Goal: Information Seeking & Learning: Get advice/opinions

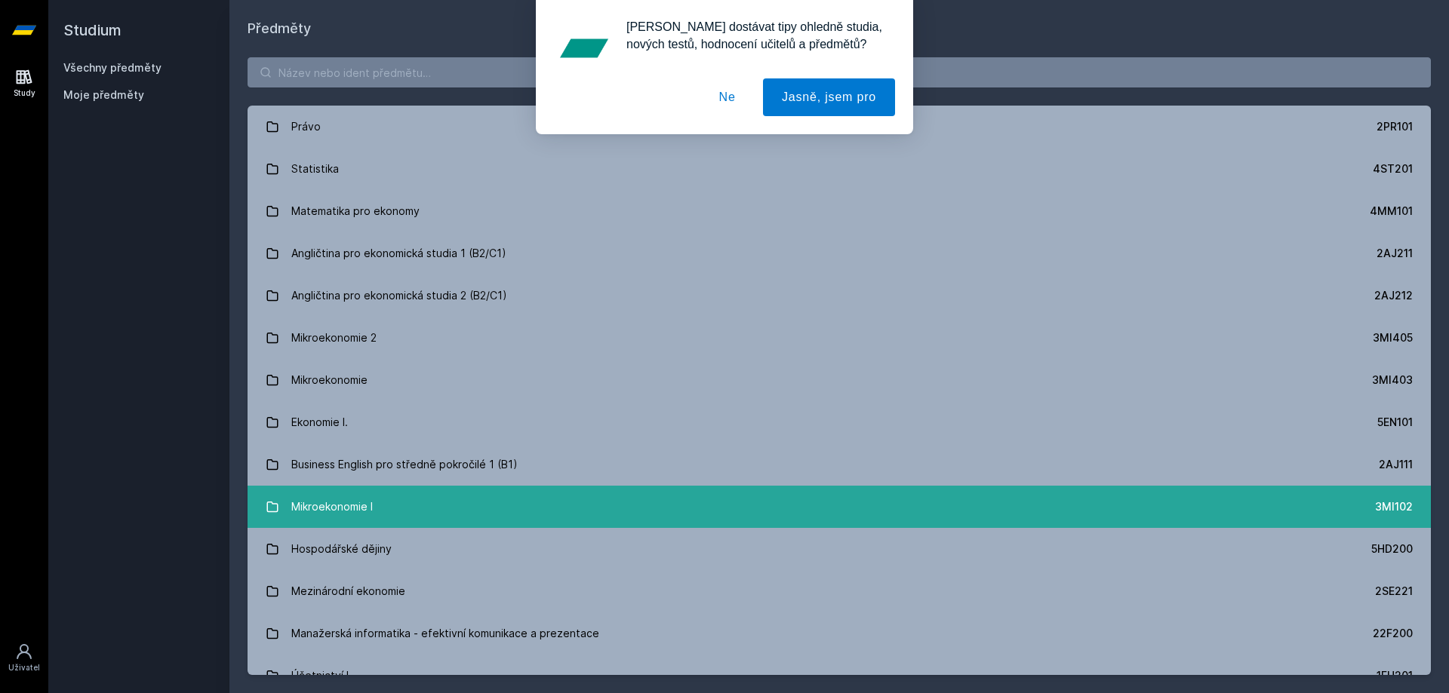
click at [413, 520] on link "Mikroekonomie I 3MI102" at bounding box center [838, 507] width 1183 height 42
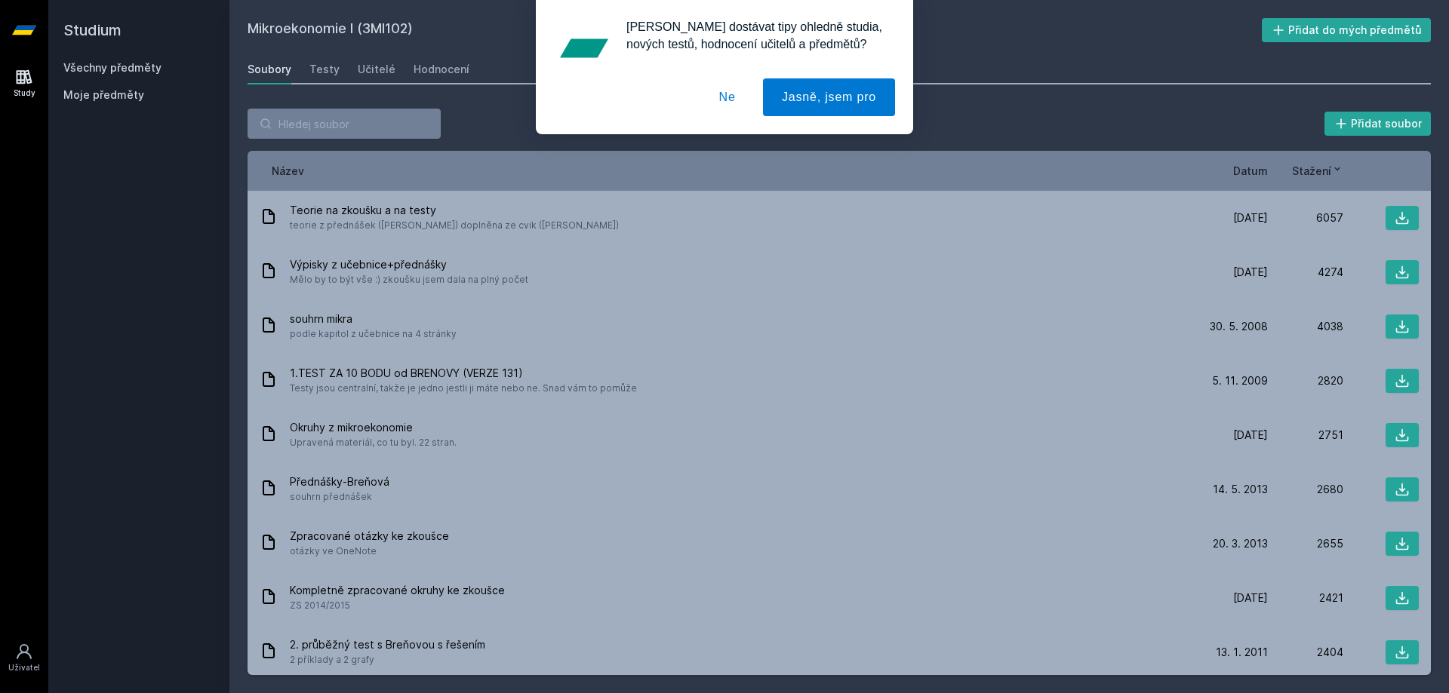
click at [376, 56] on div "[PERSON_NAME] dostávat tipy ohledně studia, nových testů, hodnocení učitelů a p…" at bounding box center [724, 67] width 1449 height 134
click at [376, 58] on div "[PERSON_NAME] dostávat tipy ohledně studia, nových testů, hodnocení učitelů a p…" at bounding box center [724, 67] width 1449 height 134
click at [373, 69] on div "[PERSON_NAME] dostávat tipy ohledně studia, nových testů, hodnocení učitelů a p…" at bounding box center [724, 67] width 1449 height 134
click at [722, 97] on button "Ne" at bounding box center [727, 97] width 54 height 38
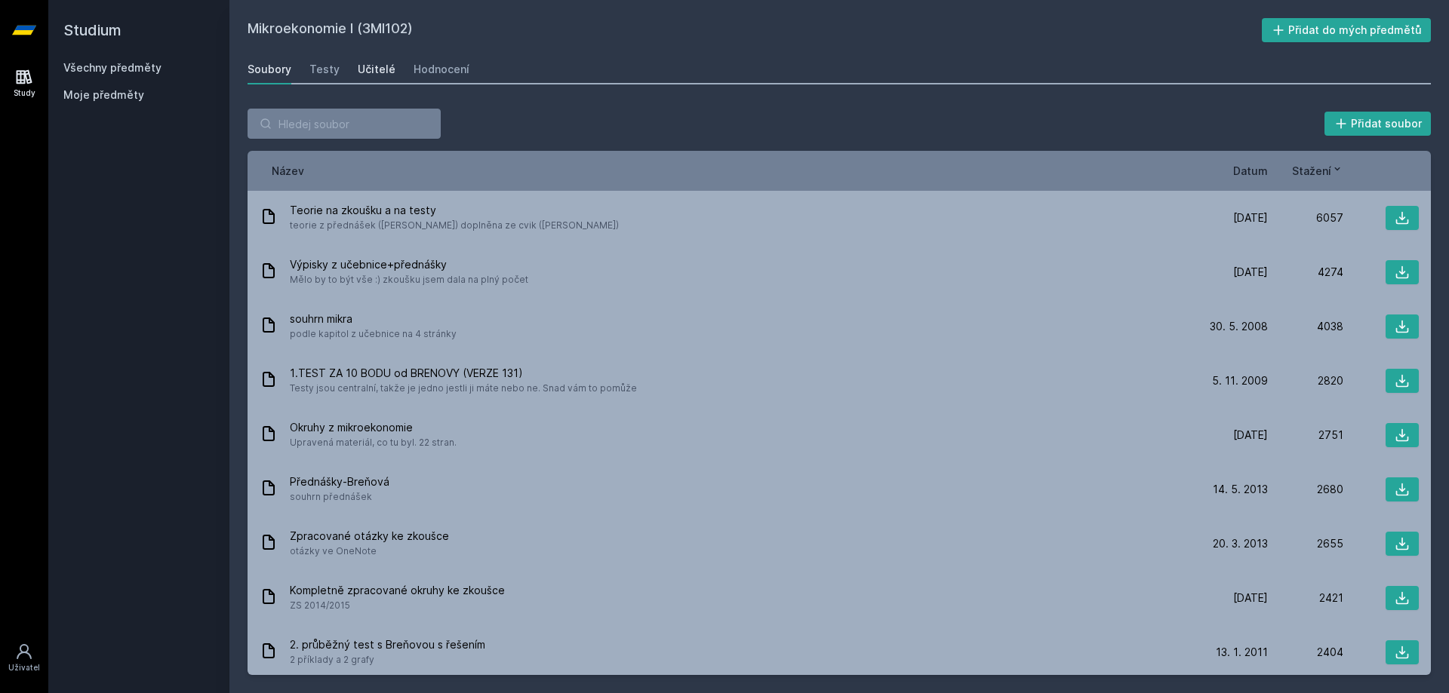
click at [379, 68] on div "Učitelé" at bounding box center [377, 69] width 38 height 15
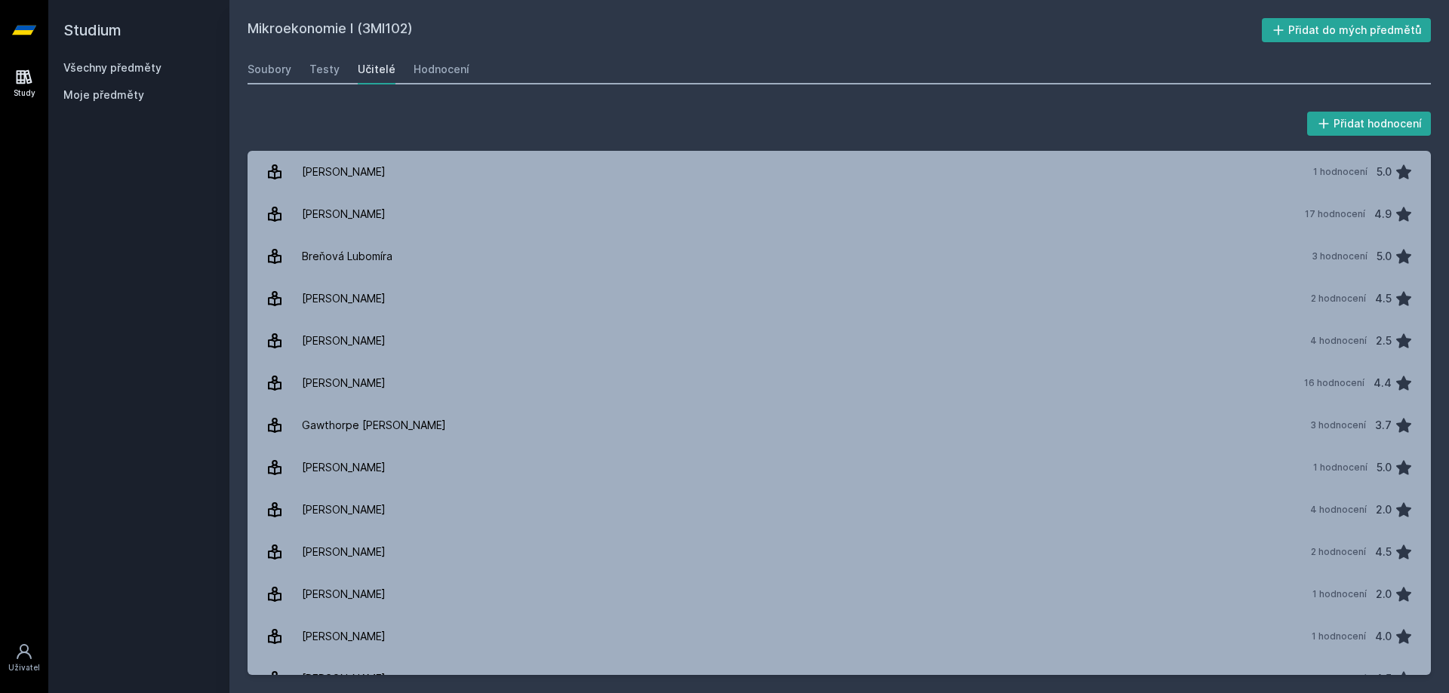
click at [378, 69] on div "Učitelé" at bounding box center [377, 69] width 38 height 15
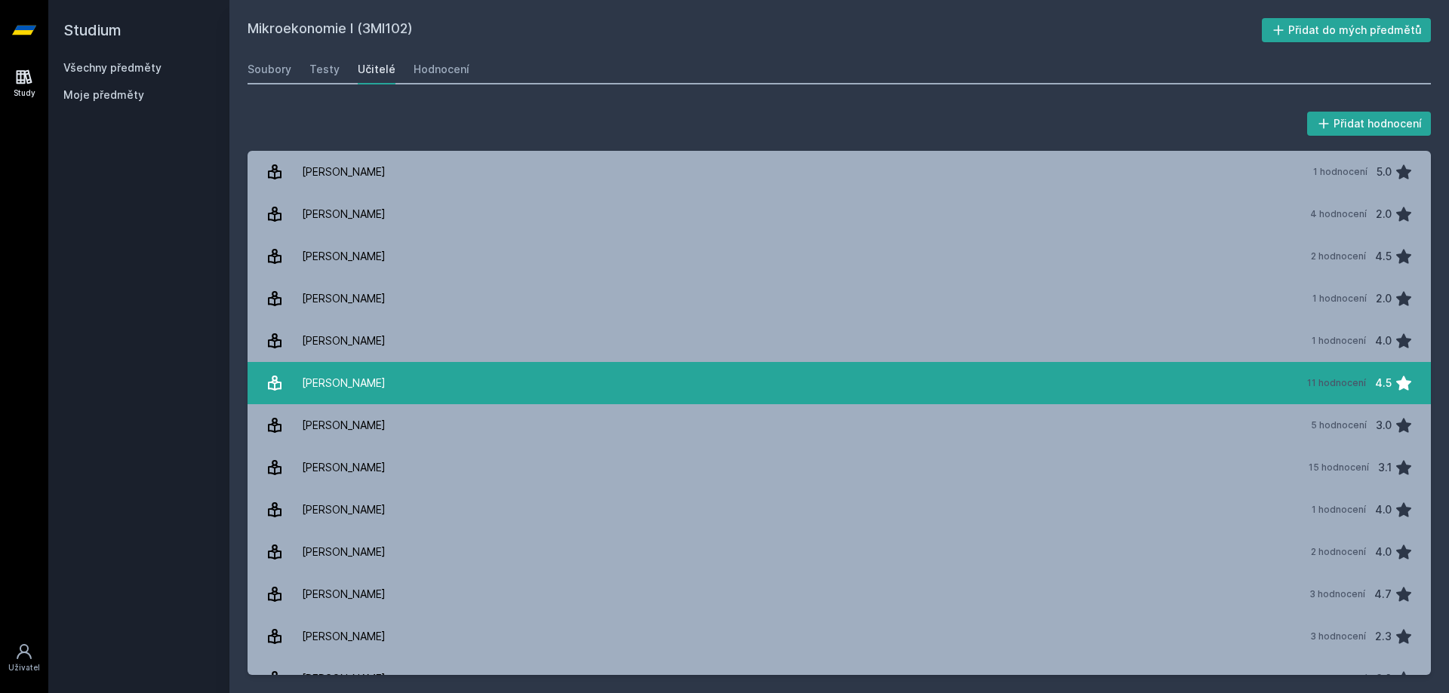
scroll to position [302, 0]
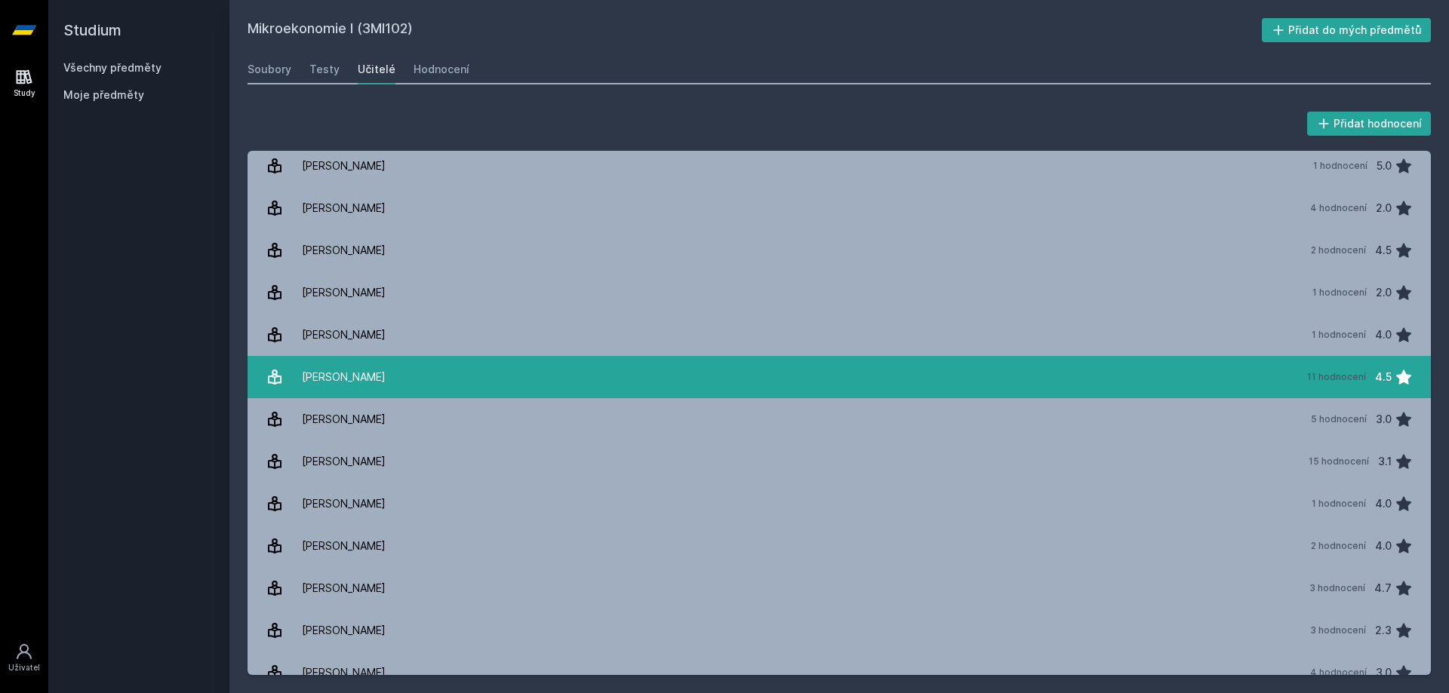
click at [347, 362] on div "[PERSON_NAME]" at bounding box center [344, 377] width 84 height 30
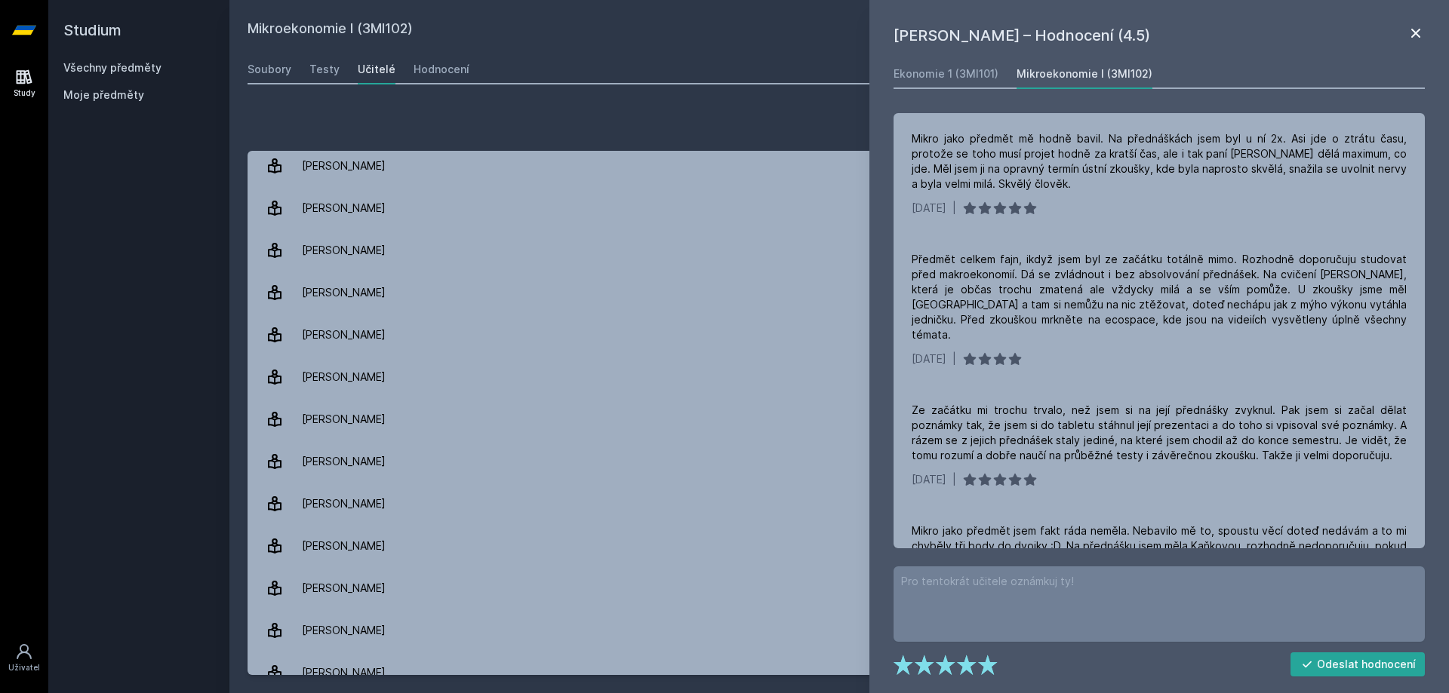
click at [1410, 36] on icon at bounding box center [1415, 33] width 18 height 18
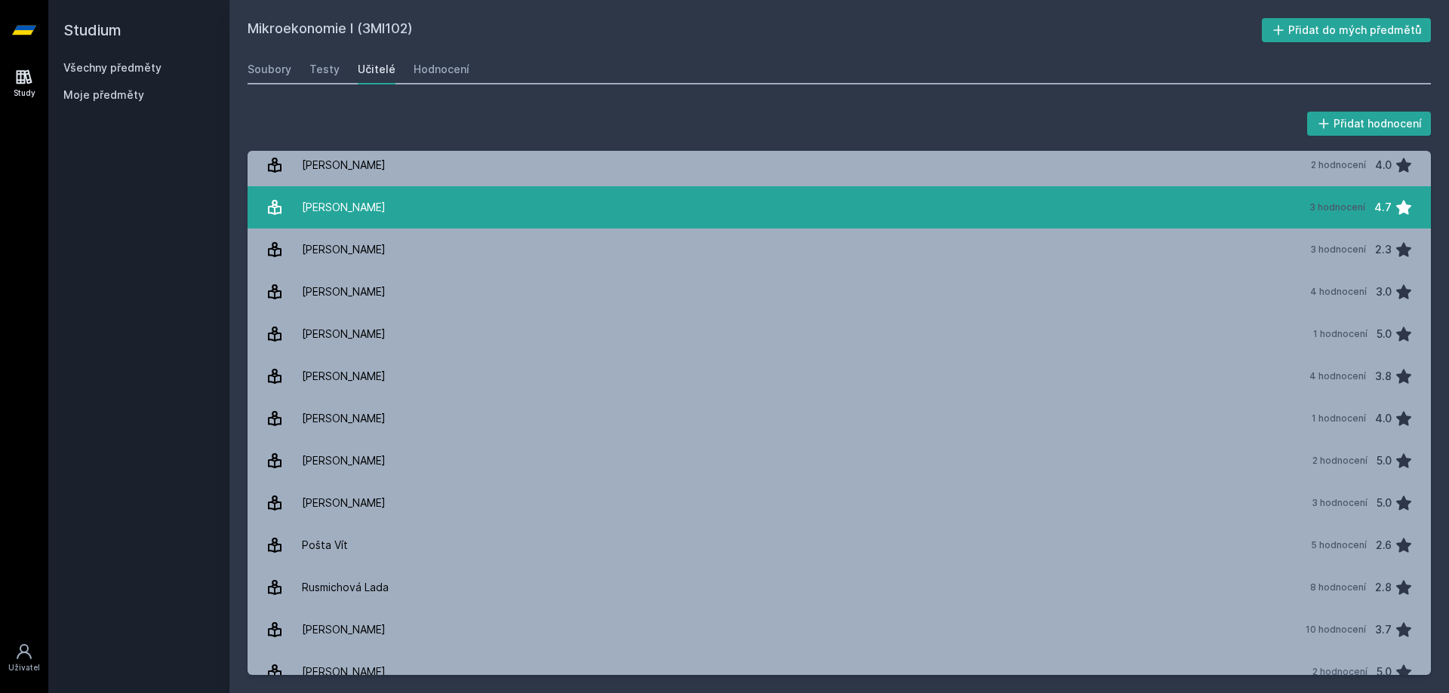
scroll to position [828, 0]
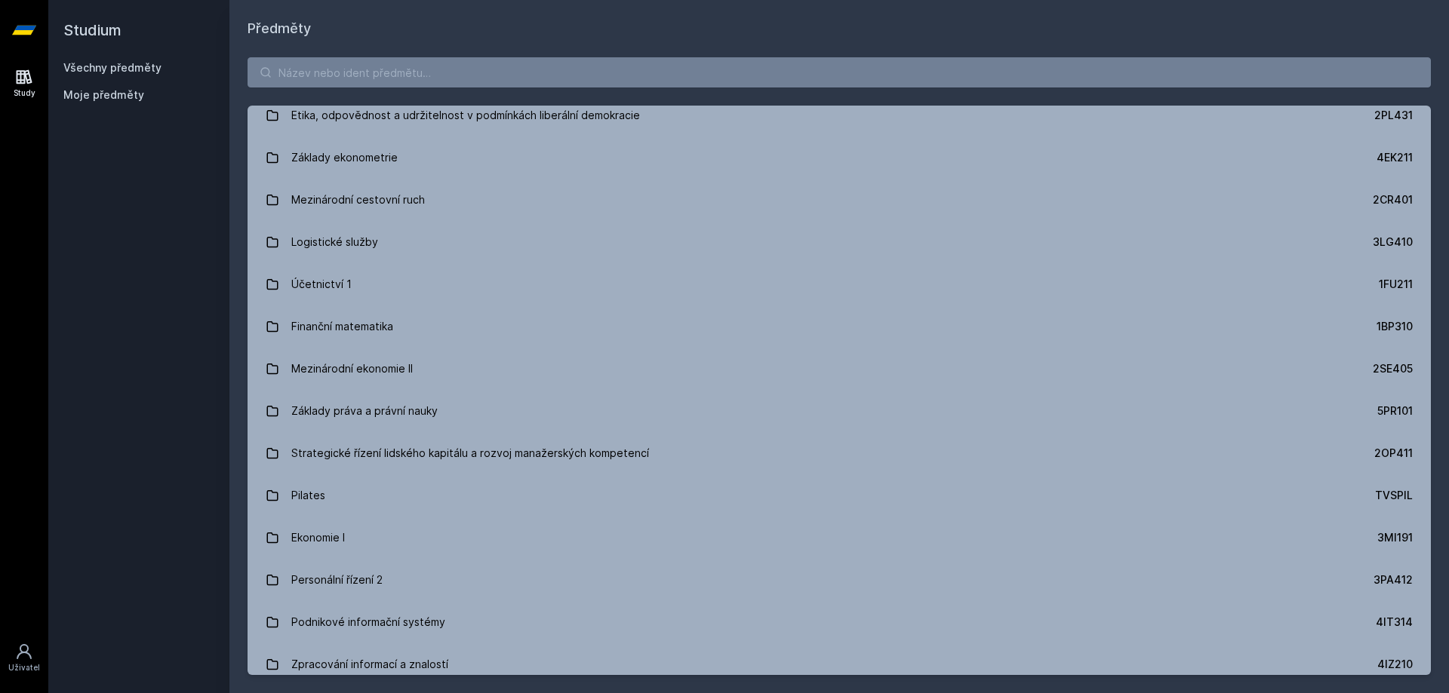
scroll to position [3772, 0]
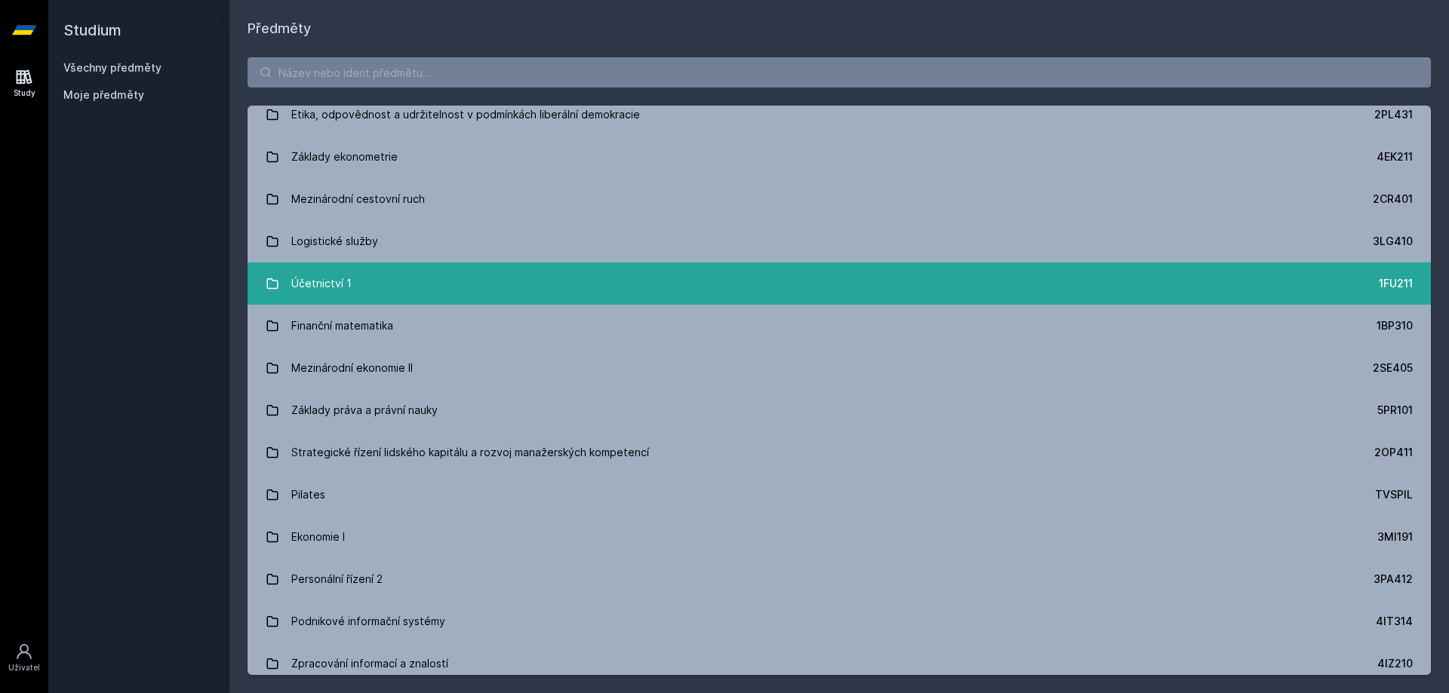
click at [358, 285] on link "Účetnictví 1 1FU211" at bounding box center [838, 284] width 1183 height 42
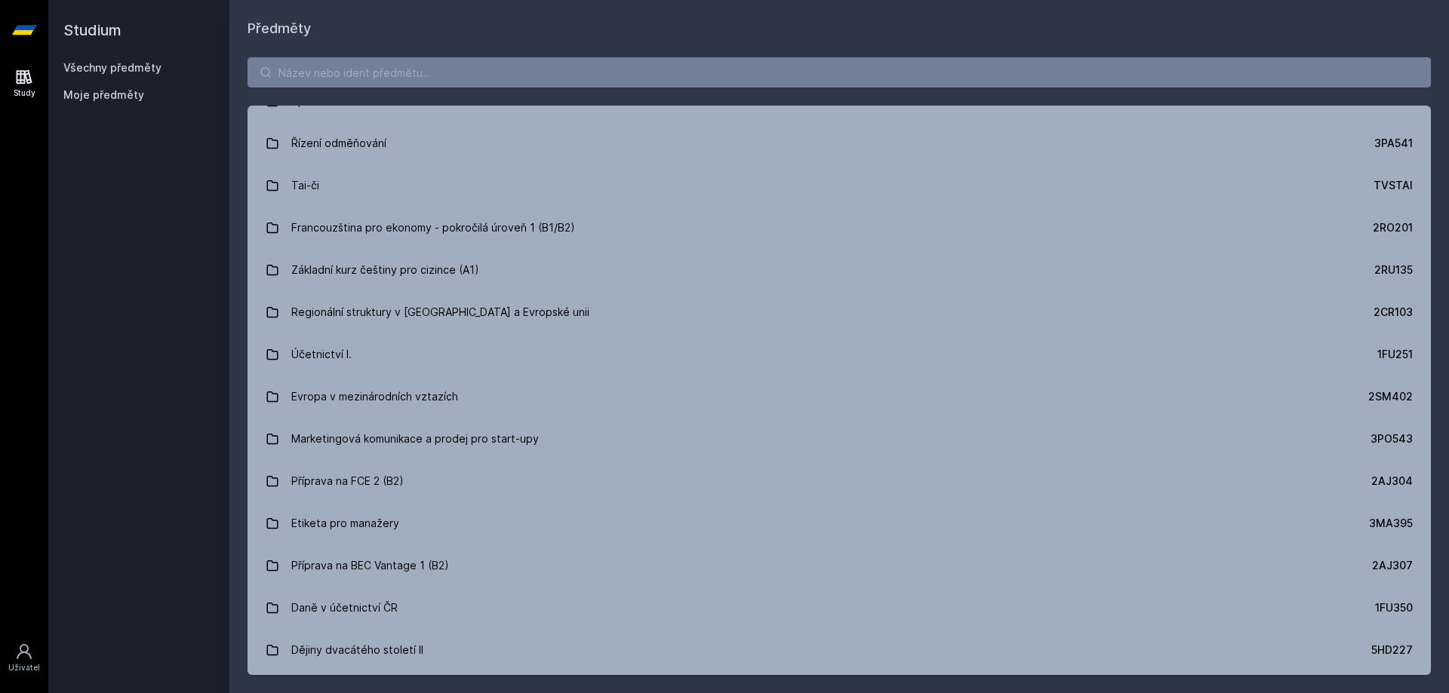
scroll to position [7398, 0]
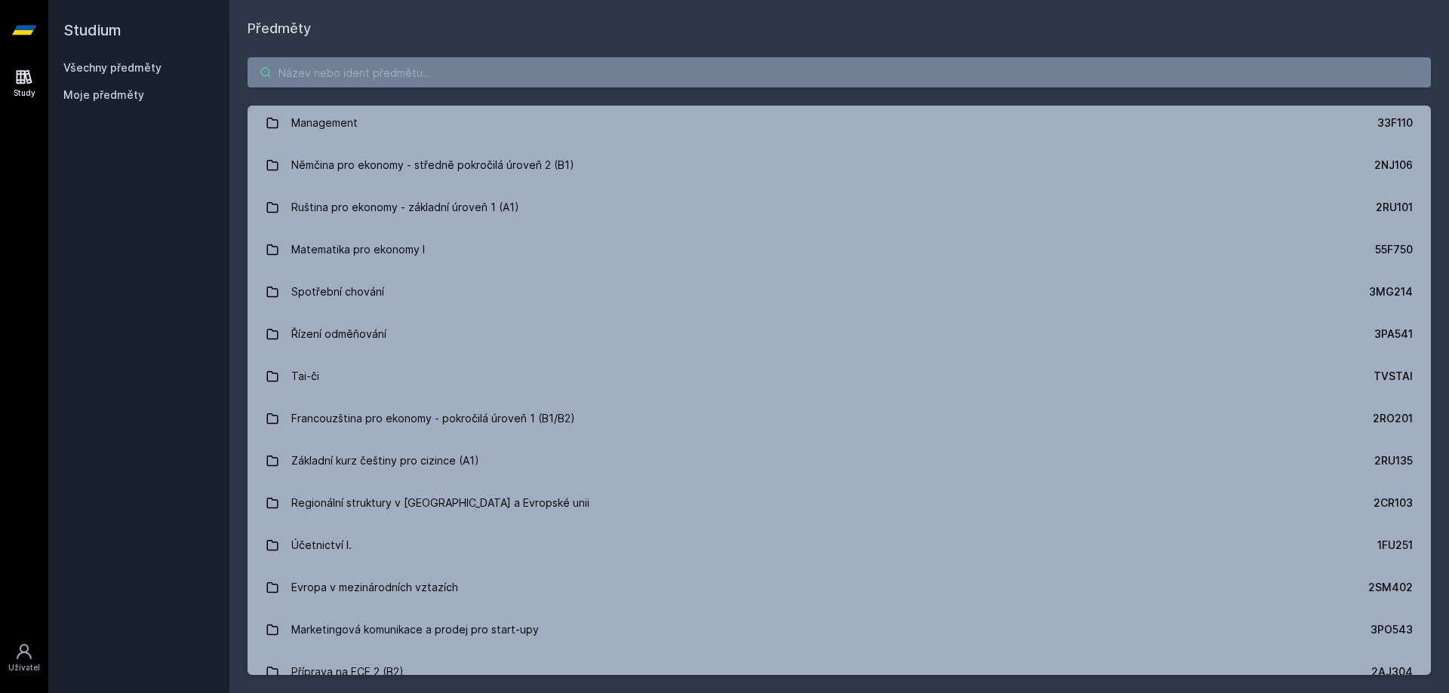
click at [318, 73] on input "search" at bounding box center [838, 72] width 1183 height 30
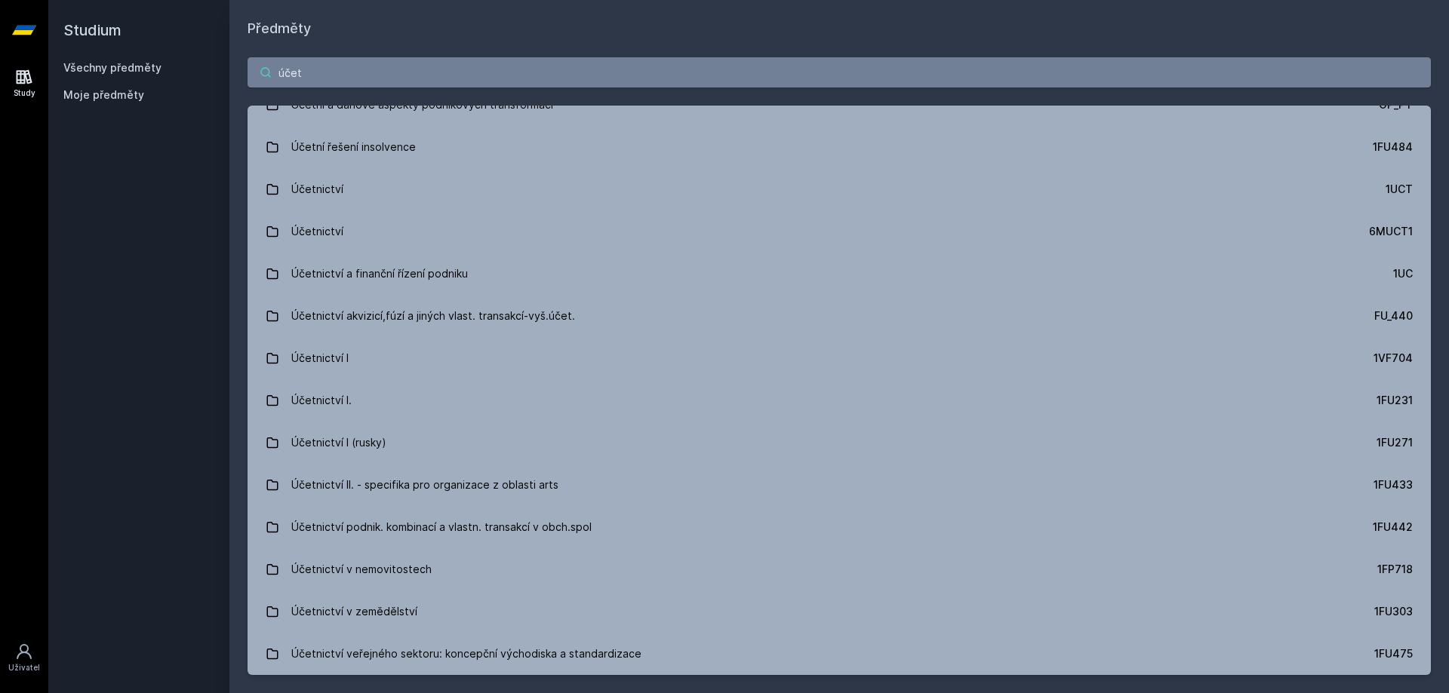
scroll to position [3486, 0]
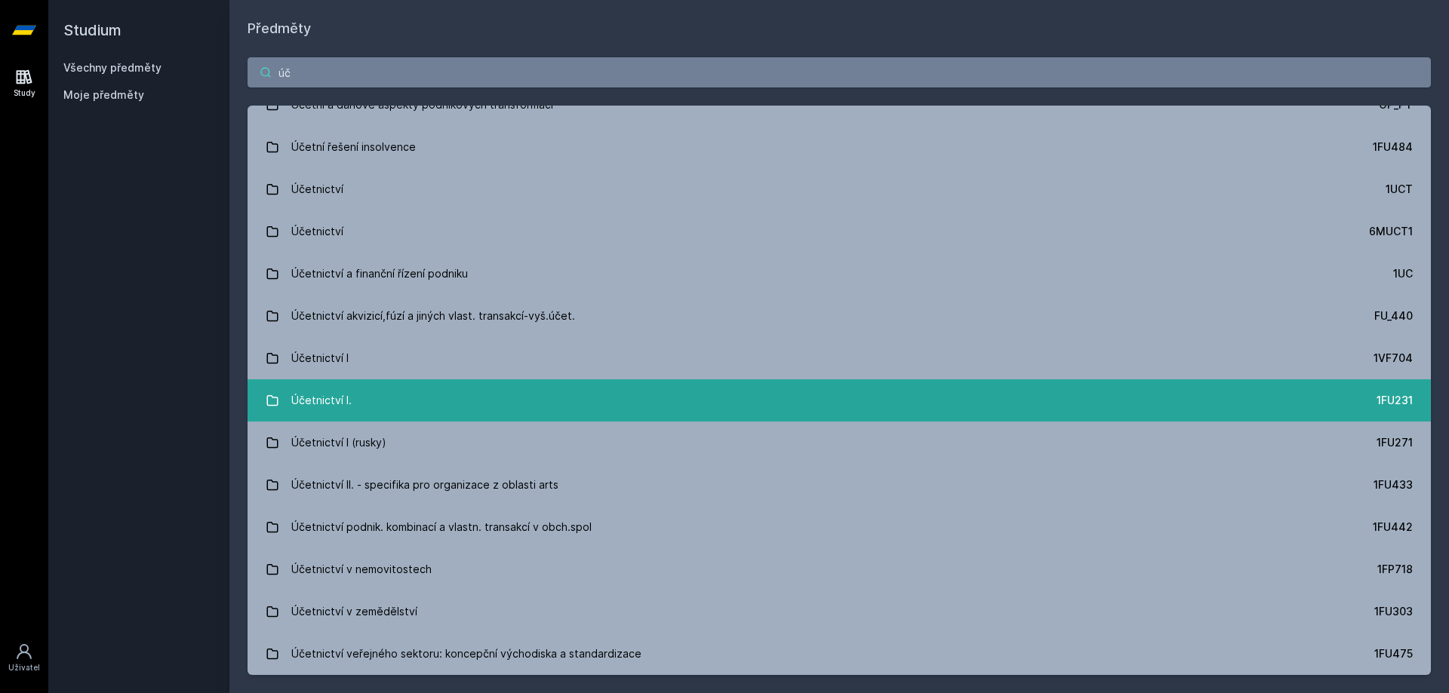
type input "ú"
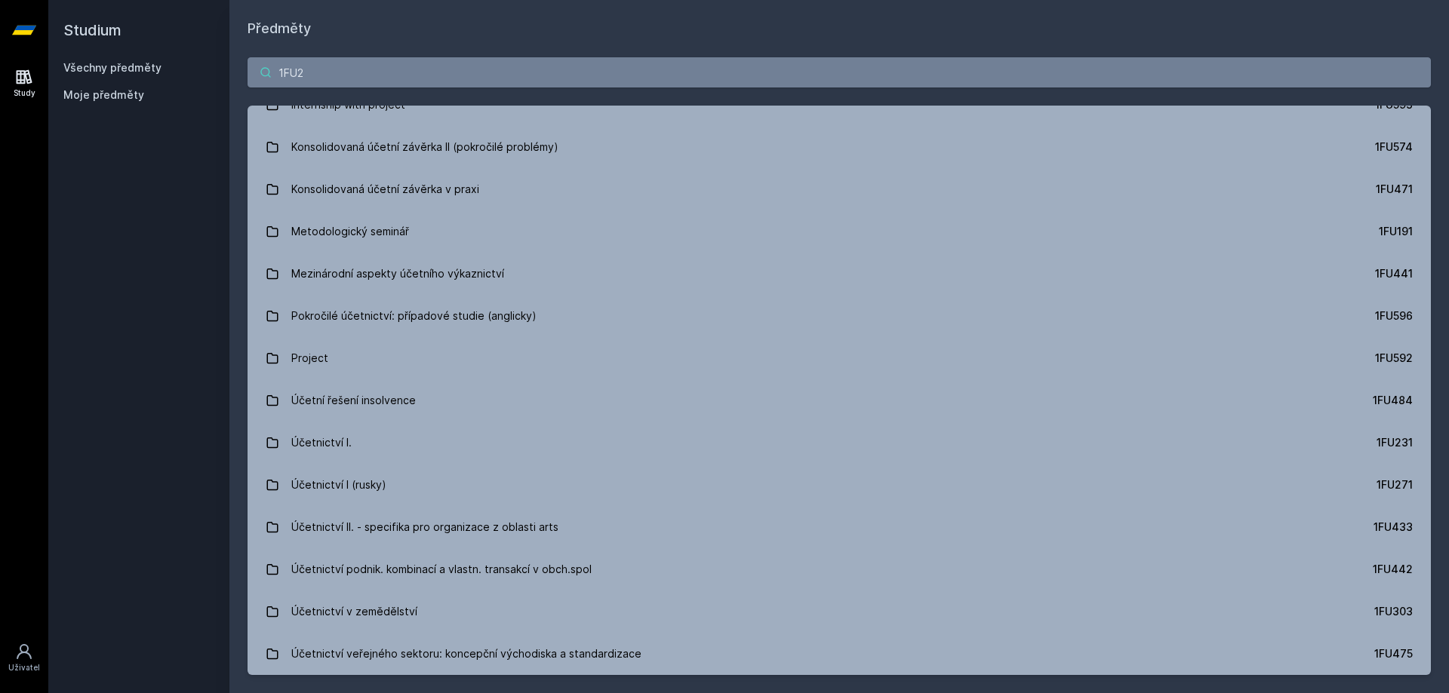
scroll to position [0, 0]
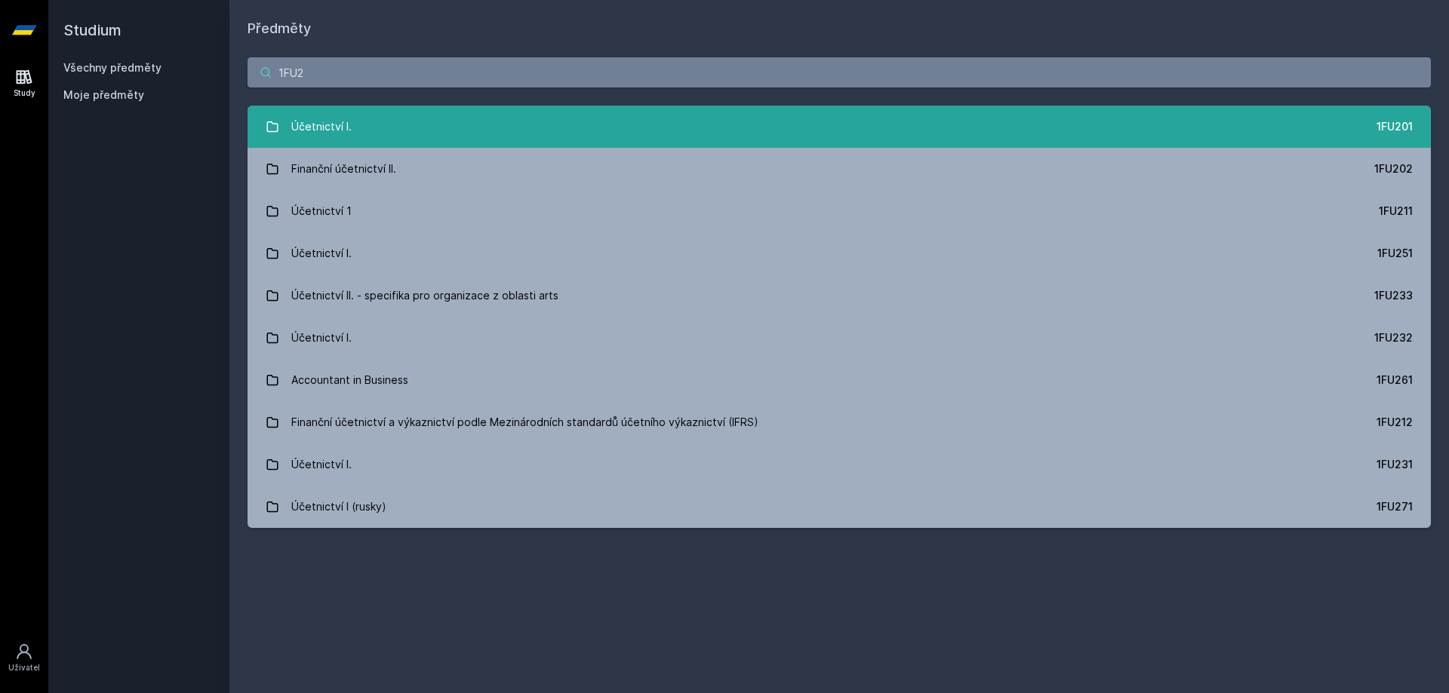
type input "1FU2"
click at [354, 134] on link "Účetnictví I. 1FU201" at bounding box center [838, 127] width 1183 height 42
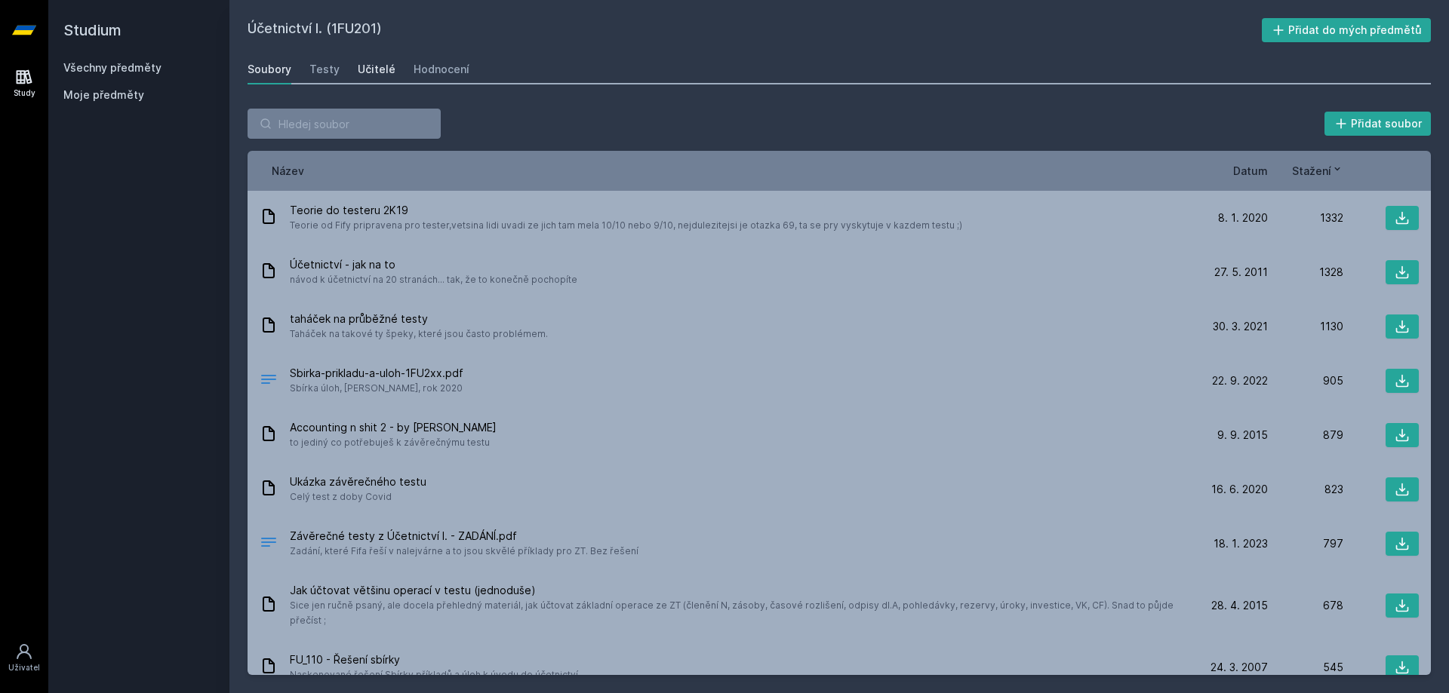
click at [371, 69] on div "Učitelé" at bounding box center [377, 69] width 38 height 15
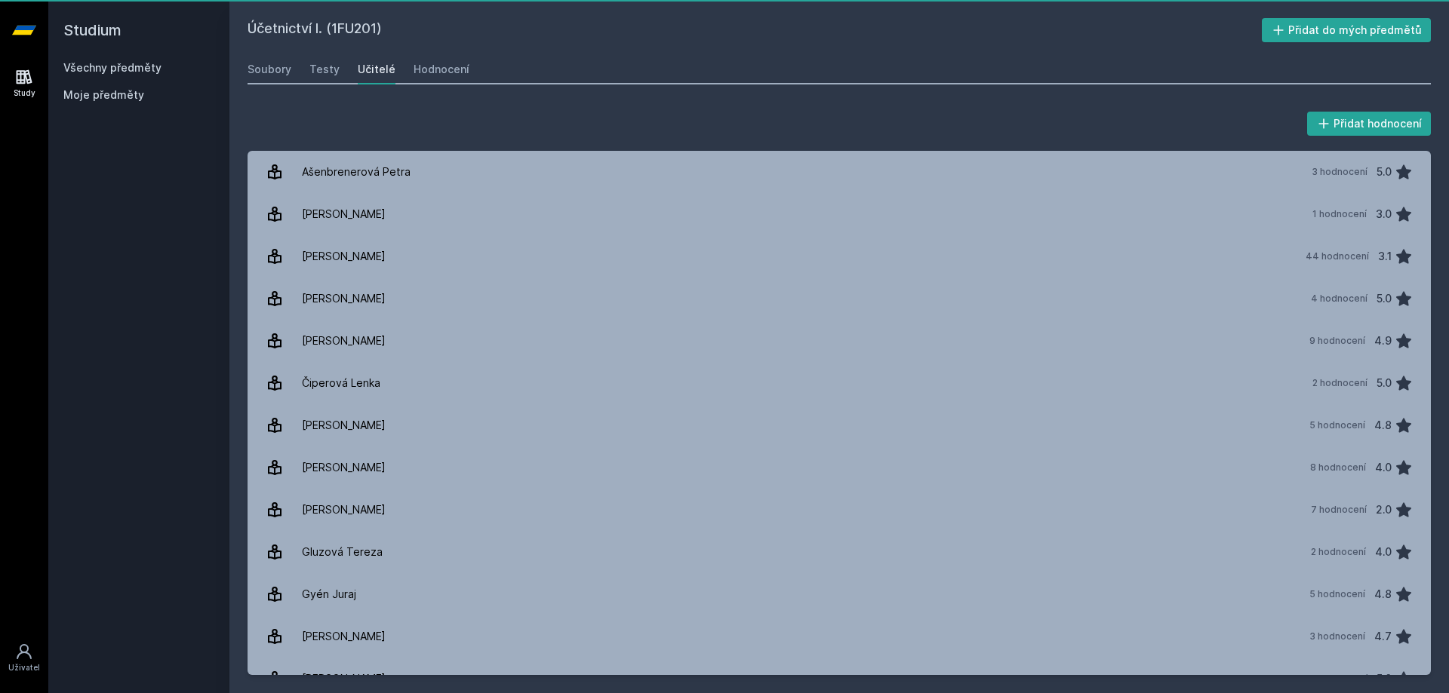
click at [385, 72] on div "Učitelé" at bounding box center [377, 69] width 38 height 15
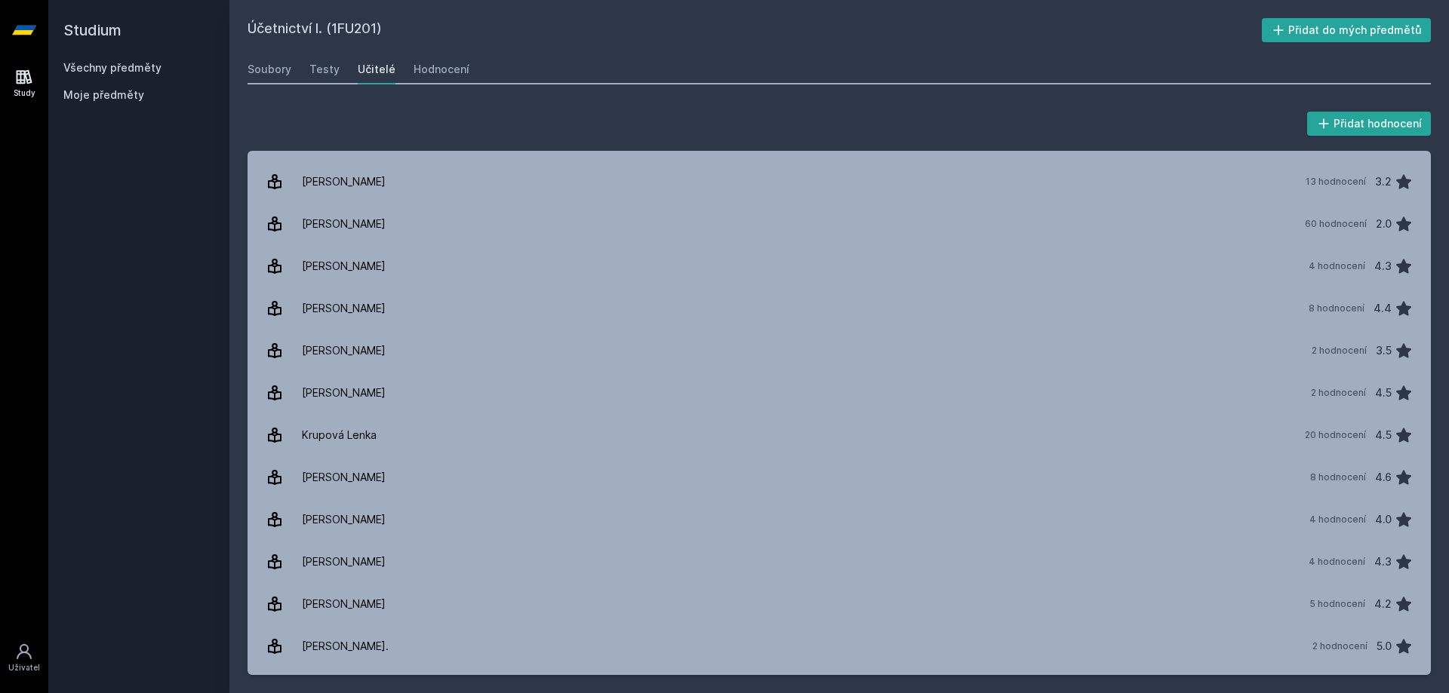
scroll to position [674, 0]
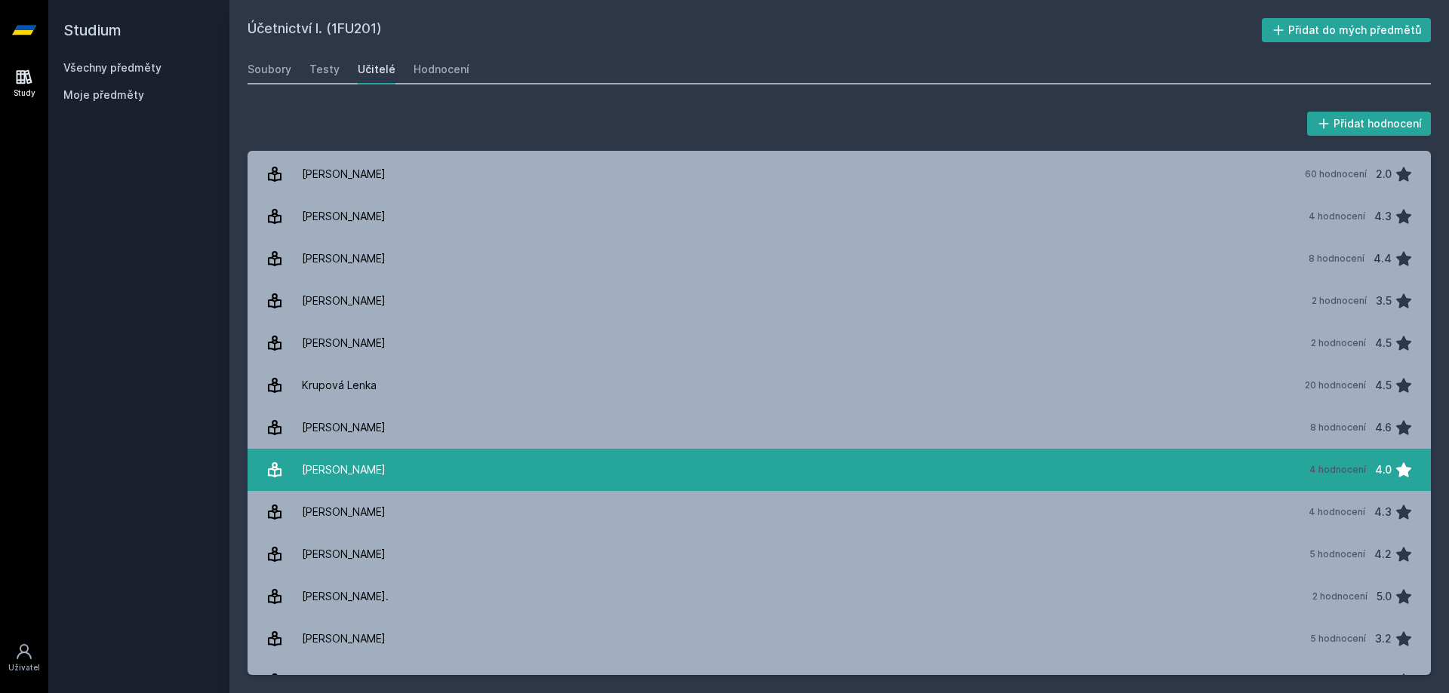
click at [350, 454] on link "[PERSON_NAME] 4 hodnocení 4.0" at bounding box center [838, 470] width 1183 height 42
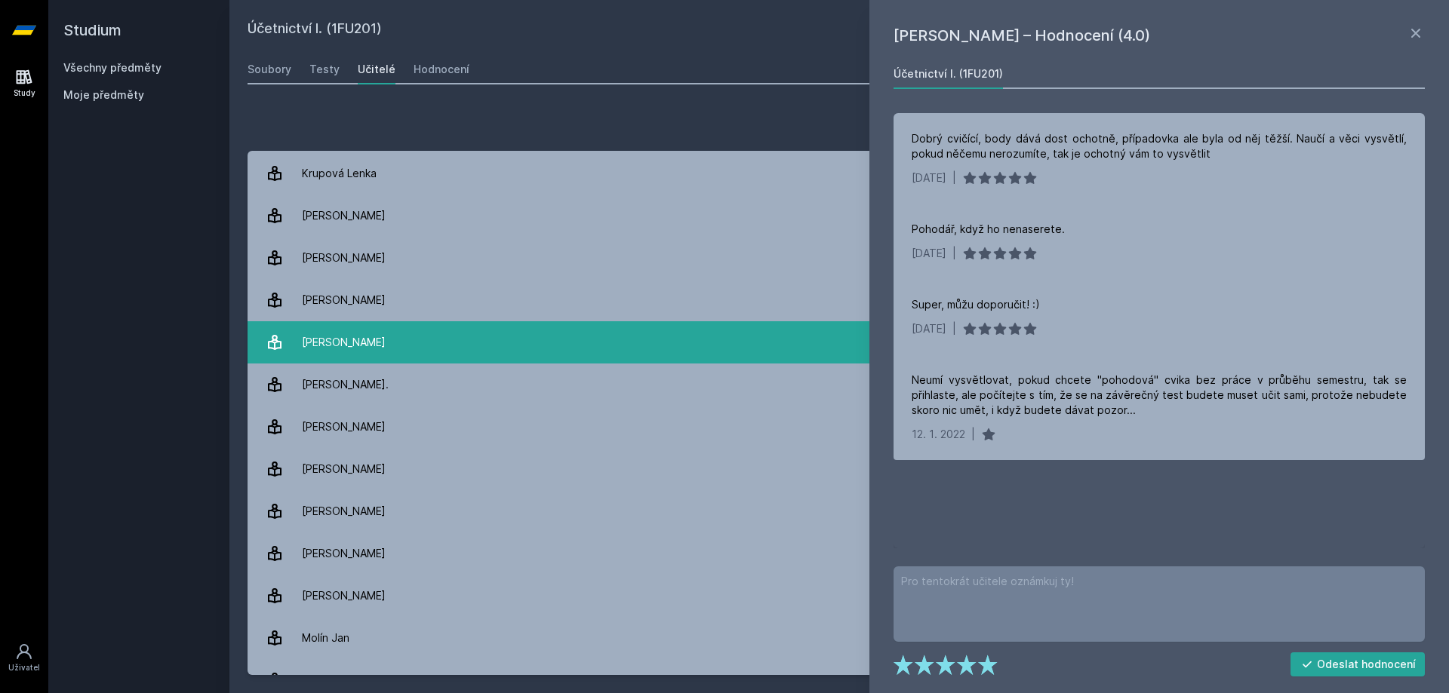
scroll to position [900, 0]
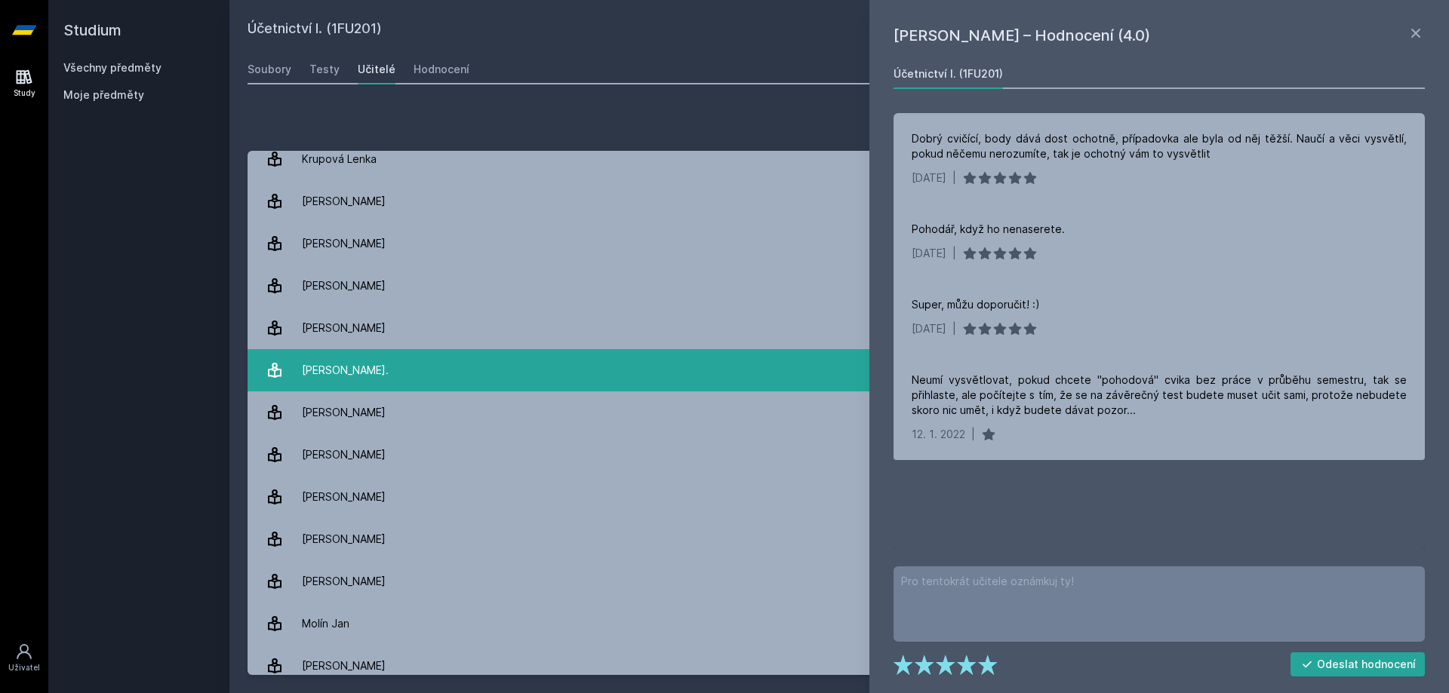
click at [522, 380] on link "[PERSON_NAME]. 2 hodnocení 5.0" at bounding box center [838, 370] width 1183 height 42
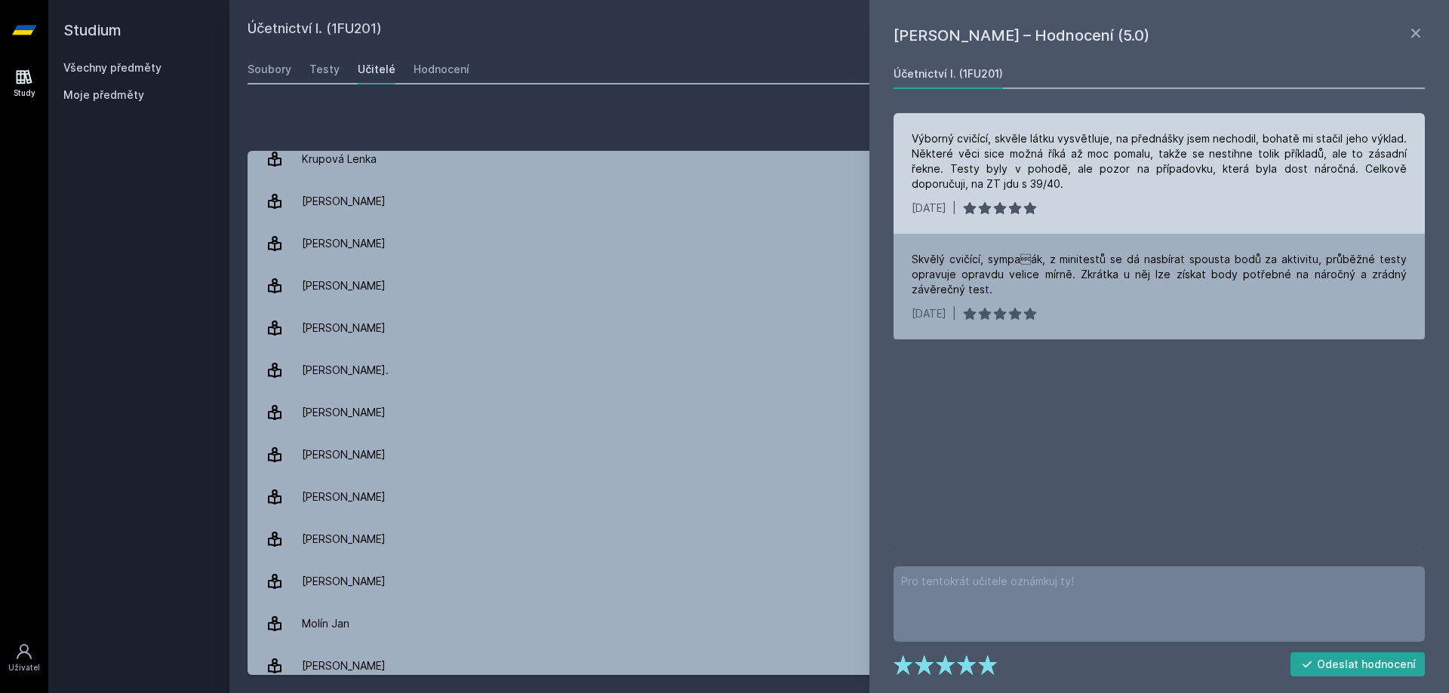
click at [1016, 165] on div "Výborný cvičící, skvěle látku vysvětluje, na přednášky jsem nechodil, bohatě mi…" at bounding box center [1158, 161] width 495 height 60
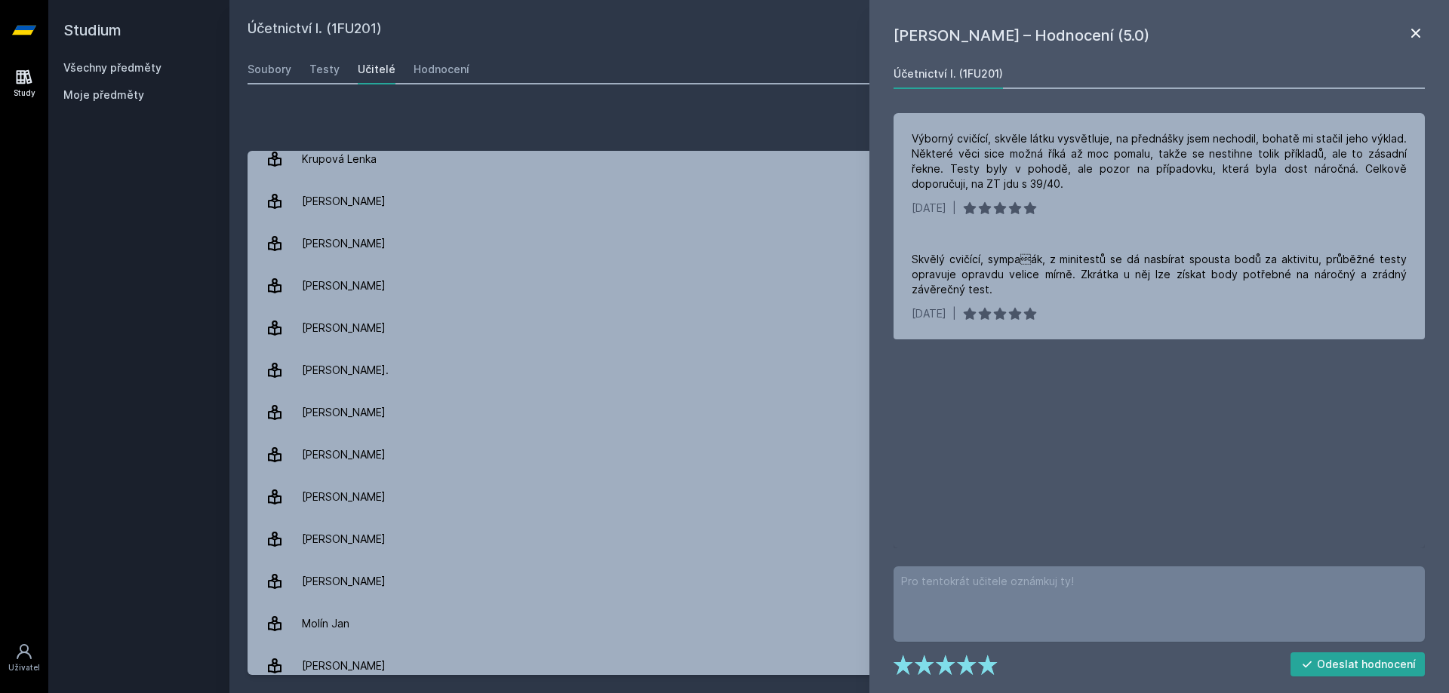
click at [1409, 29] on icon at bounding box center [1415, 33] width 18 height 18
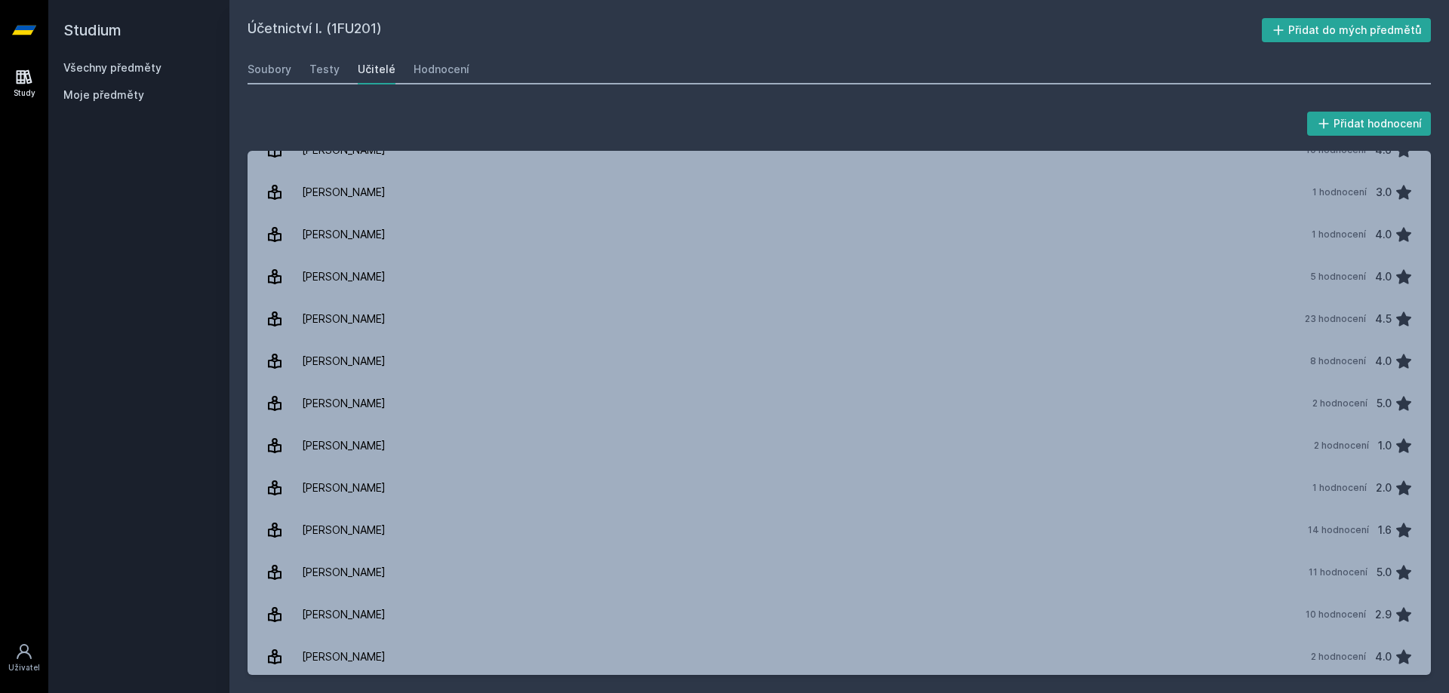
scroll to position [2560, 0]
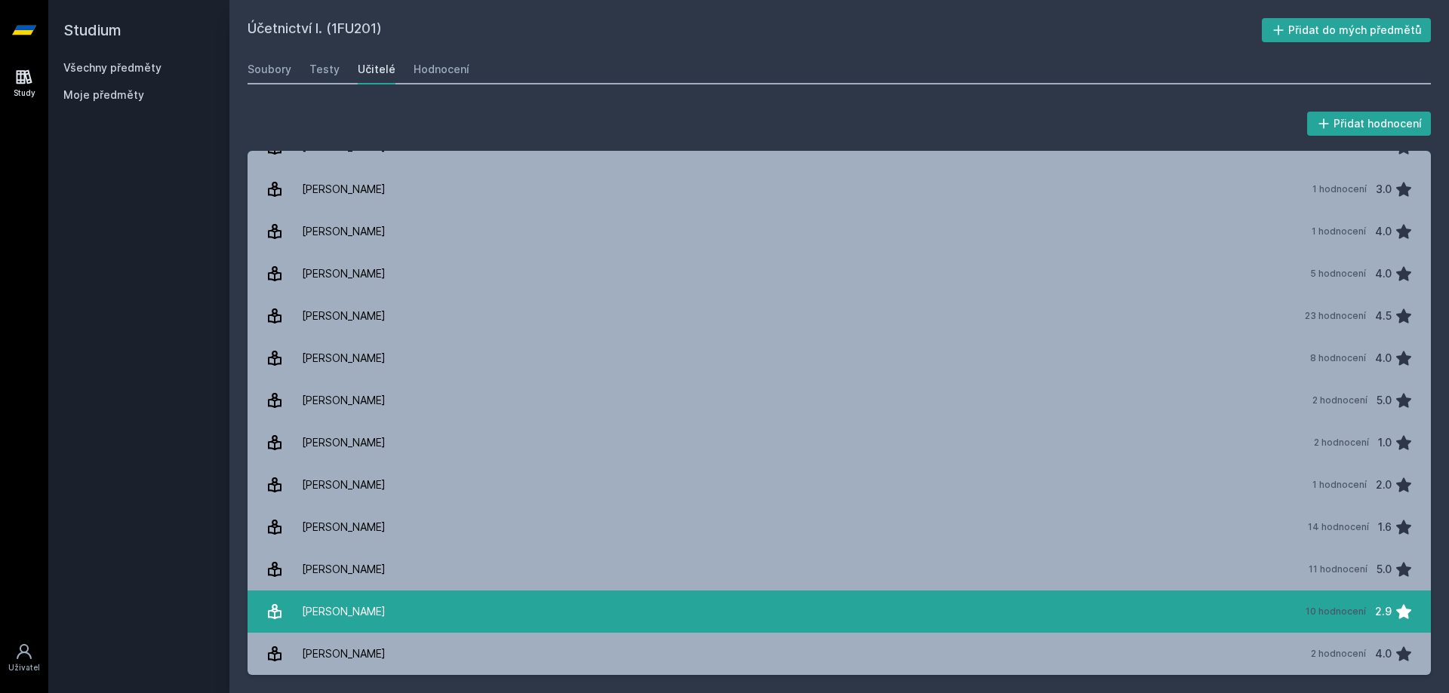
click at [631, 597] on link "[PERSON_NAME] 10 hodnocení 2.9" at bounding box center [838, 612] width 1183 height 42
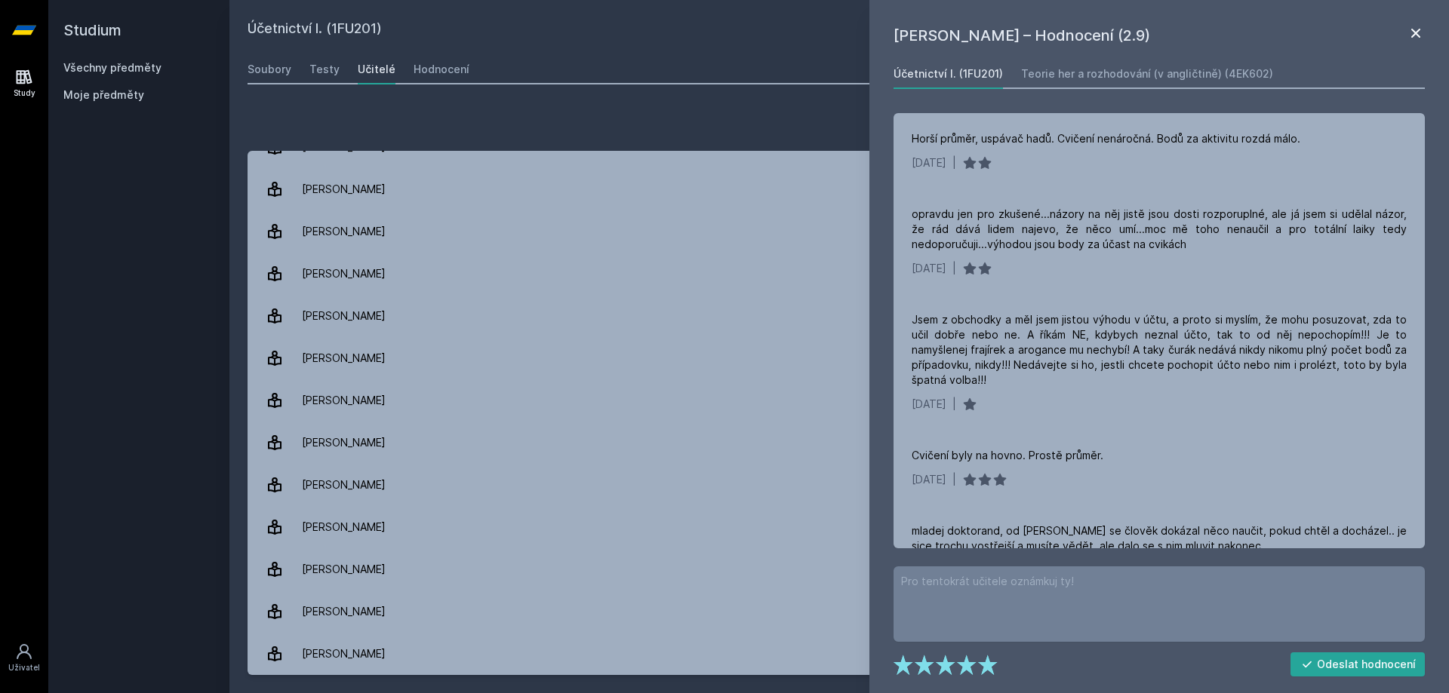
click at [1415, 34] on icon at bounding box center [1415, 33] width 9 height 9
